Goal: Task Accomplishment & Management: Use online tool/utility

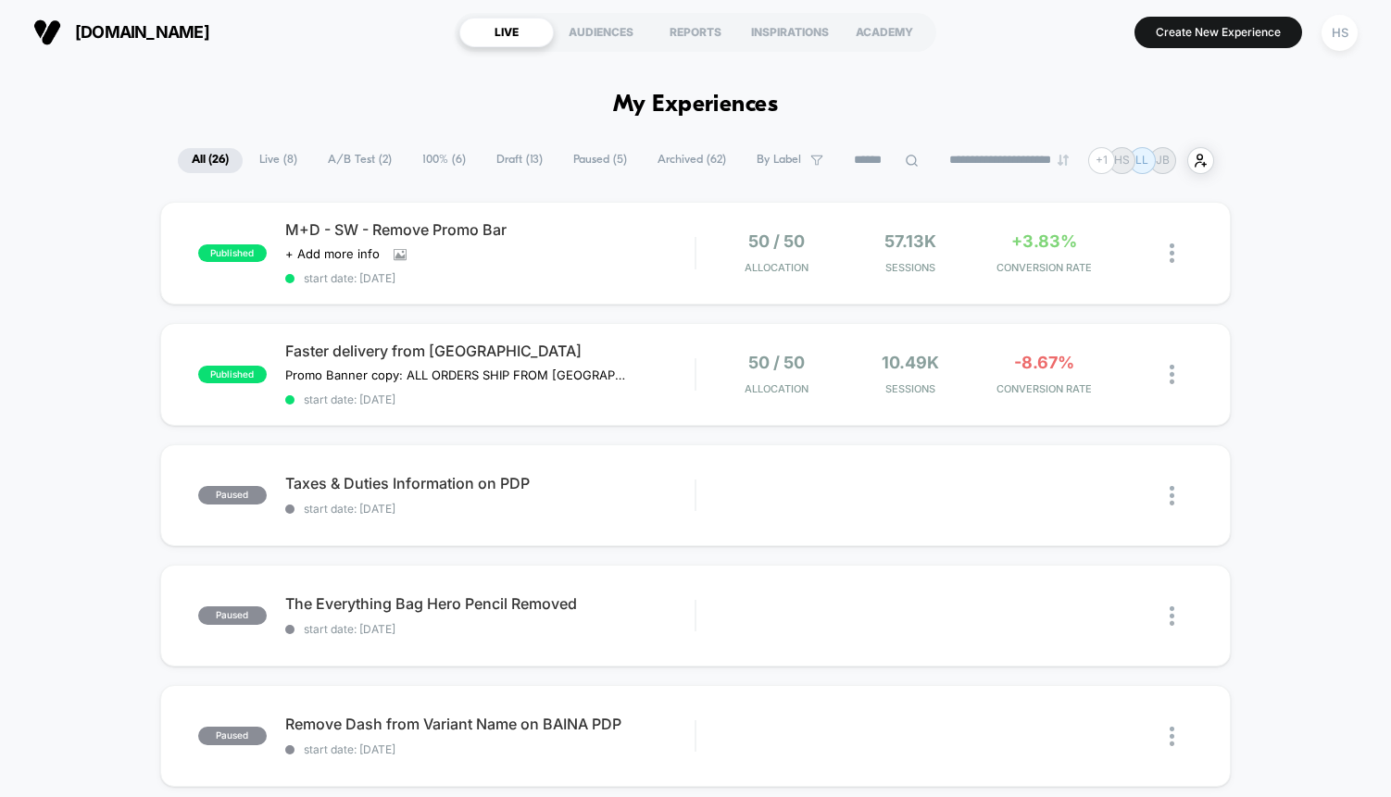
click at [570, 244] on div "M+D - SW - Remove Promo Bar Click to view images Click to edit experience detai…" at bounding box center [490, 253] width 410 height 64
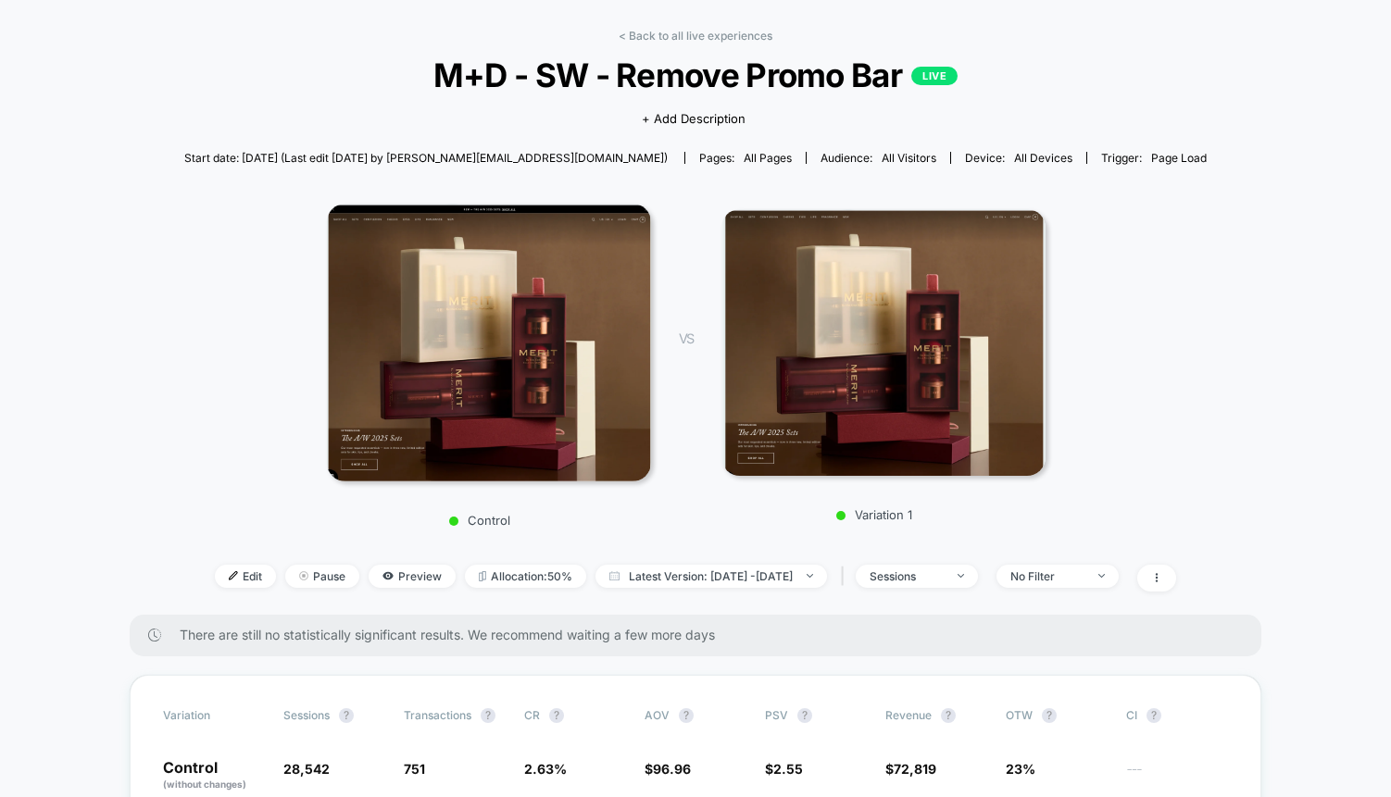
scroll to position [65, 0]
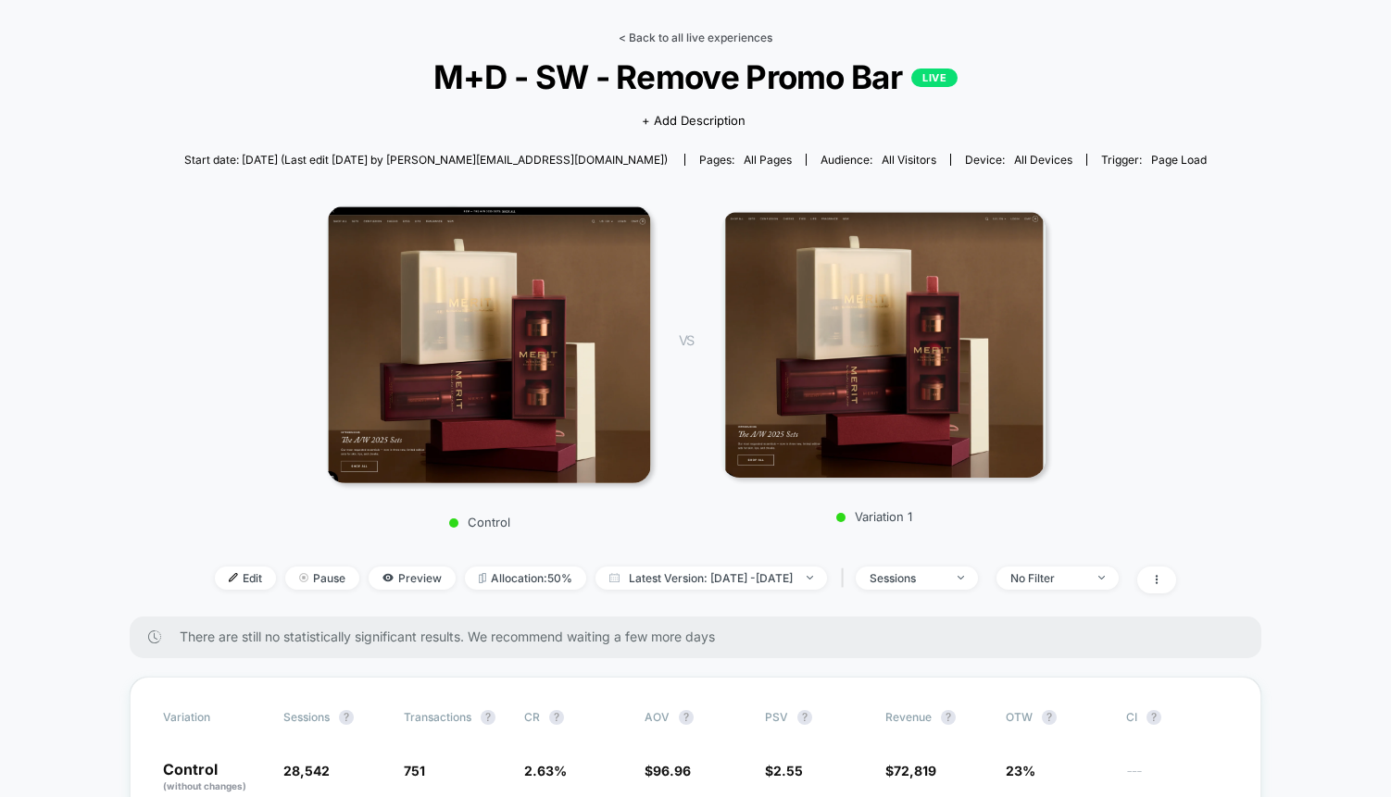
click at [685, 38] on link "< Back to all live experiences" at bounding box center [696, 38] width 154 height 14
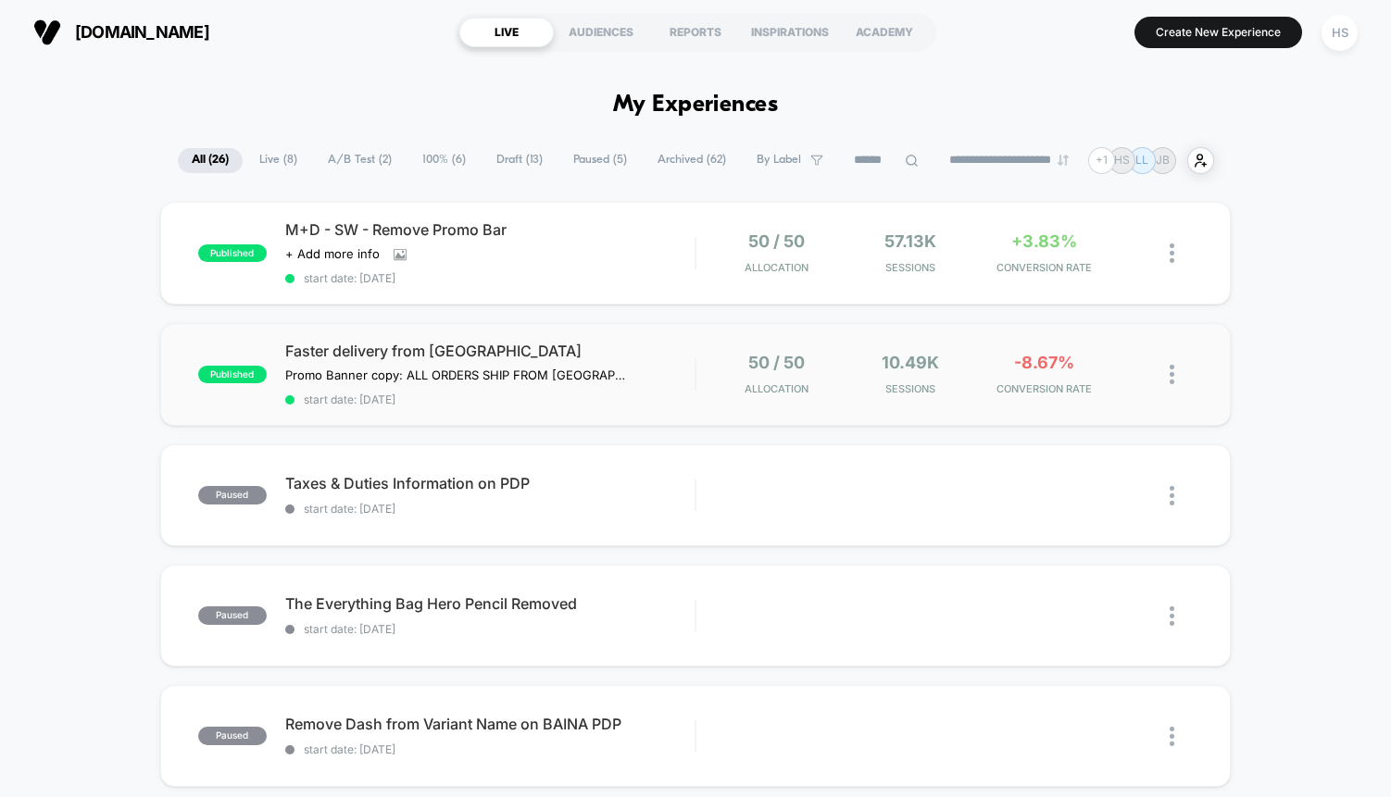
click at [566, 342] on div "published Faster delivery from Canada Promo Banner copy: ALL ORDERS SHIP FROM C…" at bounding box center [696, 374] width 1072 height 103
